Goal: Information Seeking & Learning: Learn about a topic

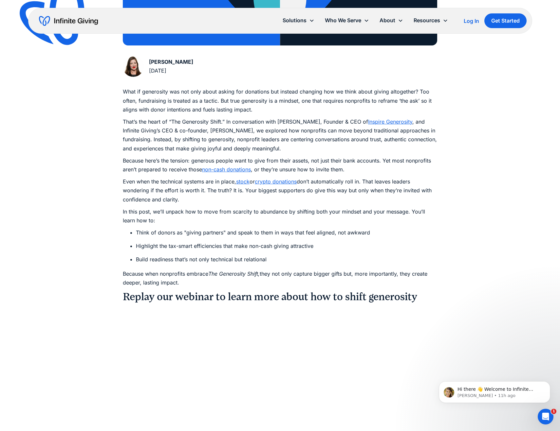
scroll to position [232, 0]
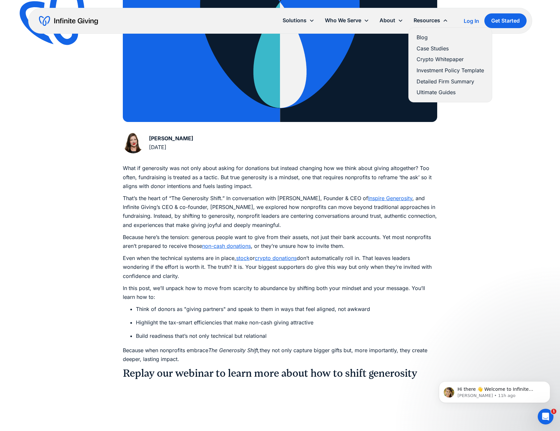
click at [428, 40] on link "Blog" at bounding box center [449, 37] width 67 height 9
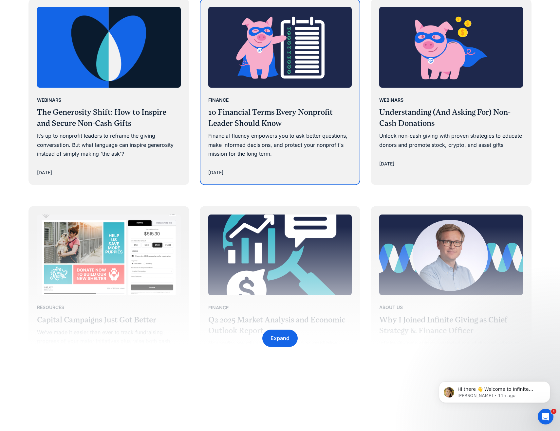
scroll to position [924, 0]
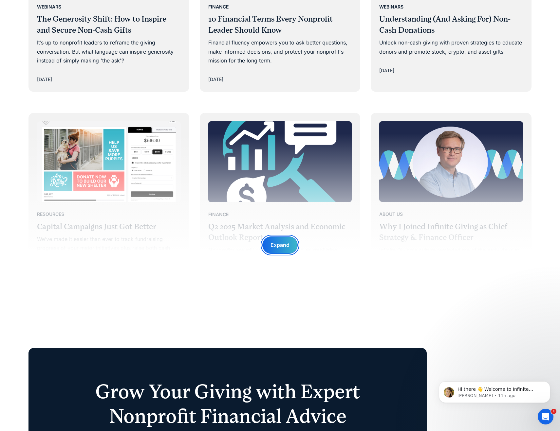
click at [287, 249] on div "Expand" at bounding box center [279, 245] width 19 height 9
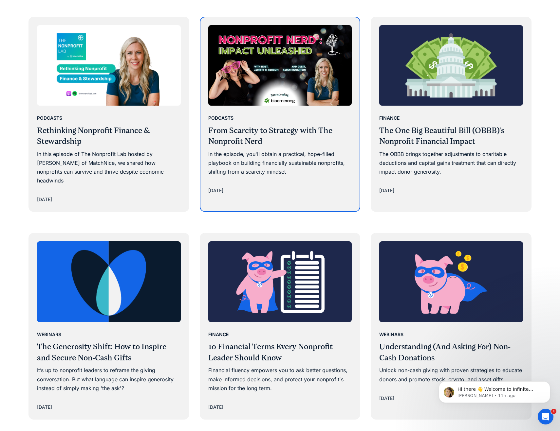
scroll to position [597, 0]
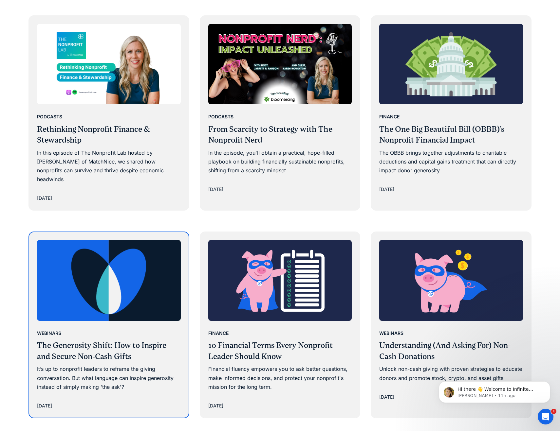
click at [117, 262] on img at bounding box center [109, 280] width 144 height 81
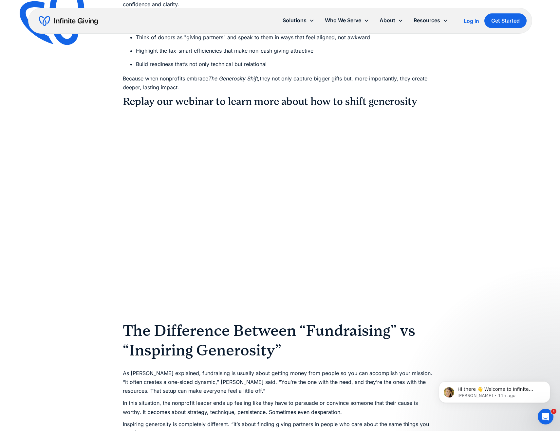
scroll to position [510, 0]
